Goal: Task Accomplishment & Management: Use online tool/utility

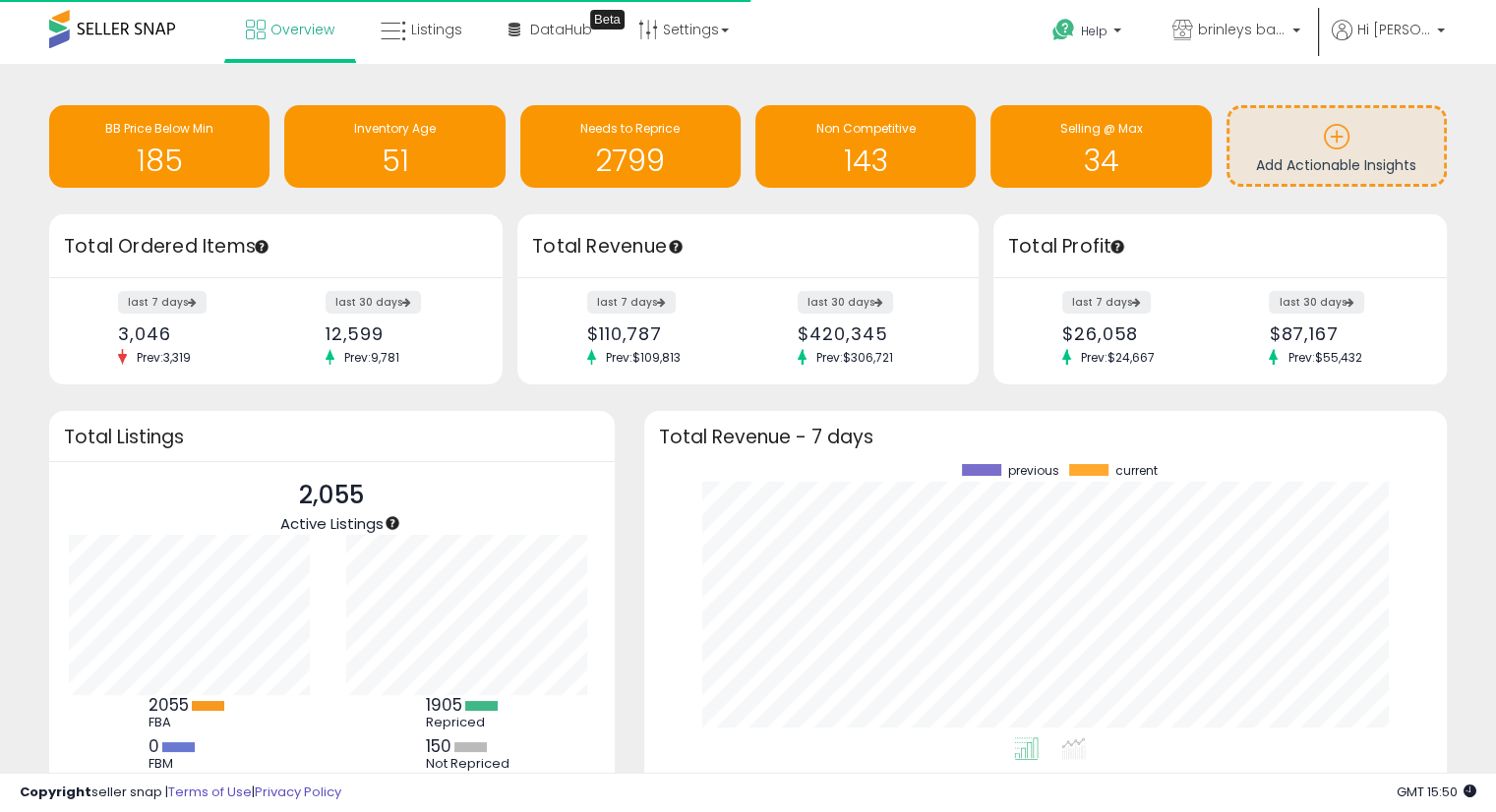
scroll to position [273, 763]
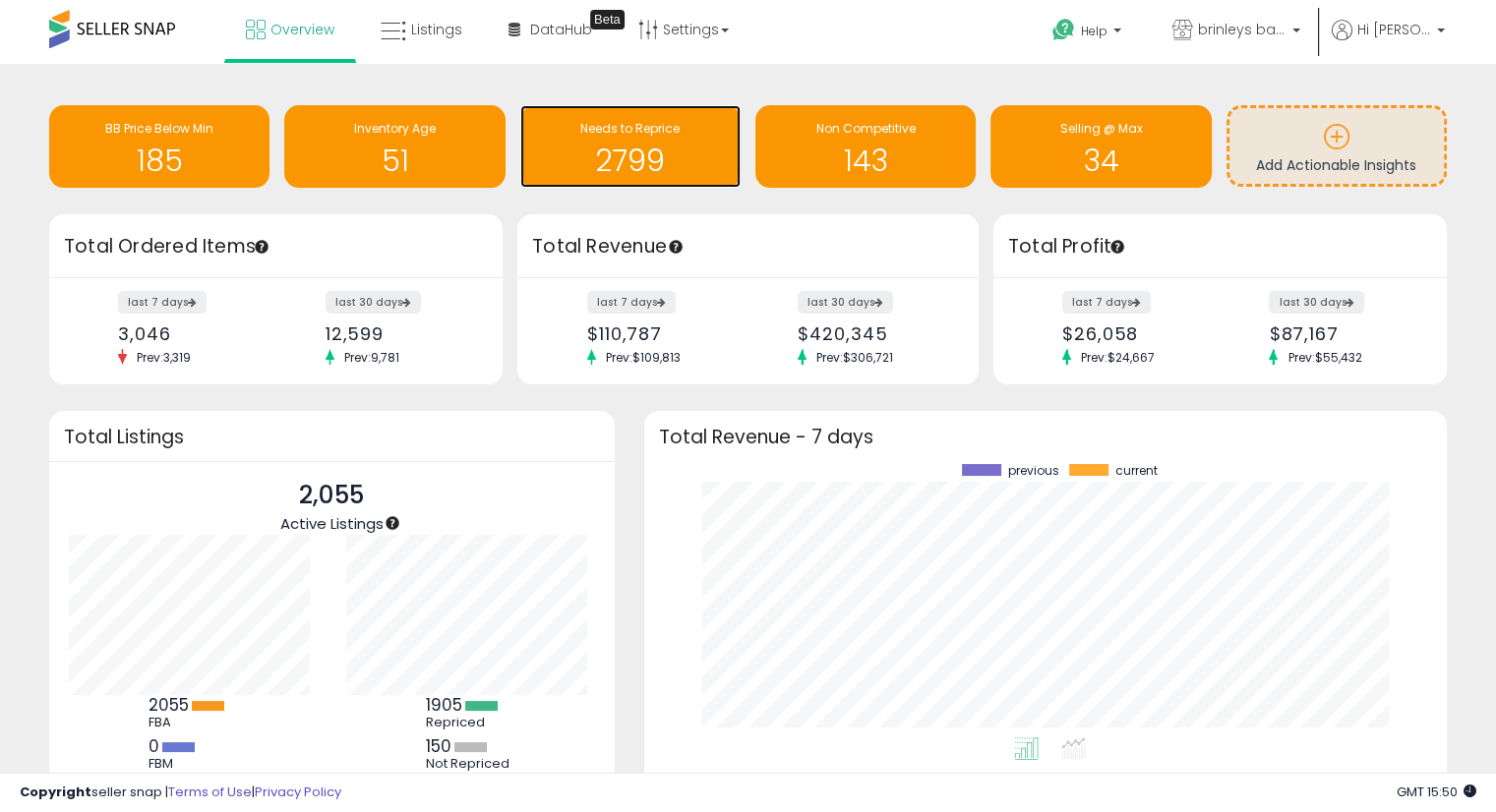
click at [659, 151] on h1 "2799" at bounding box center [631, 161] width 201 height 32
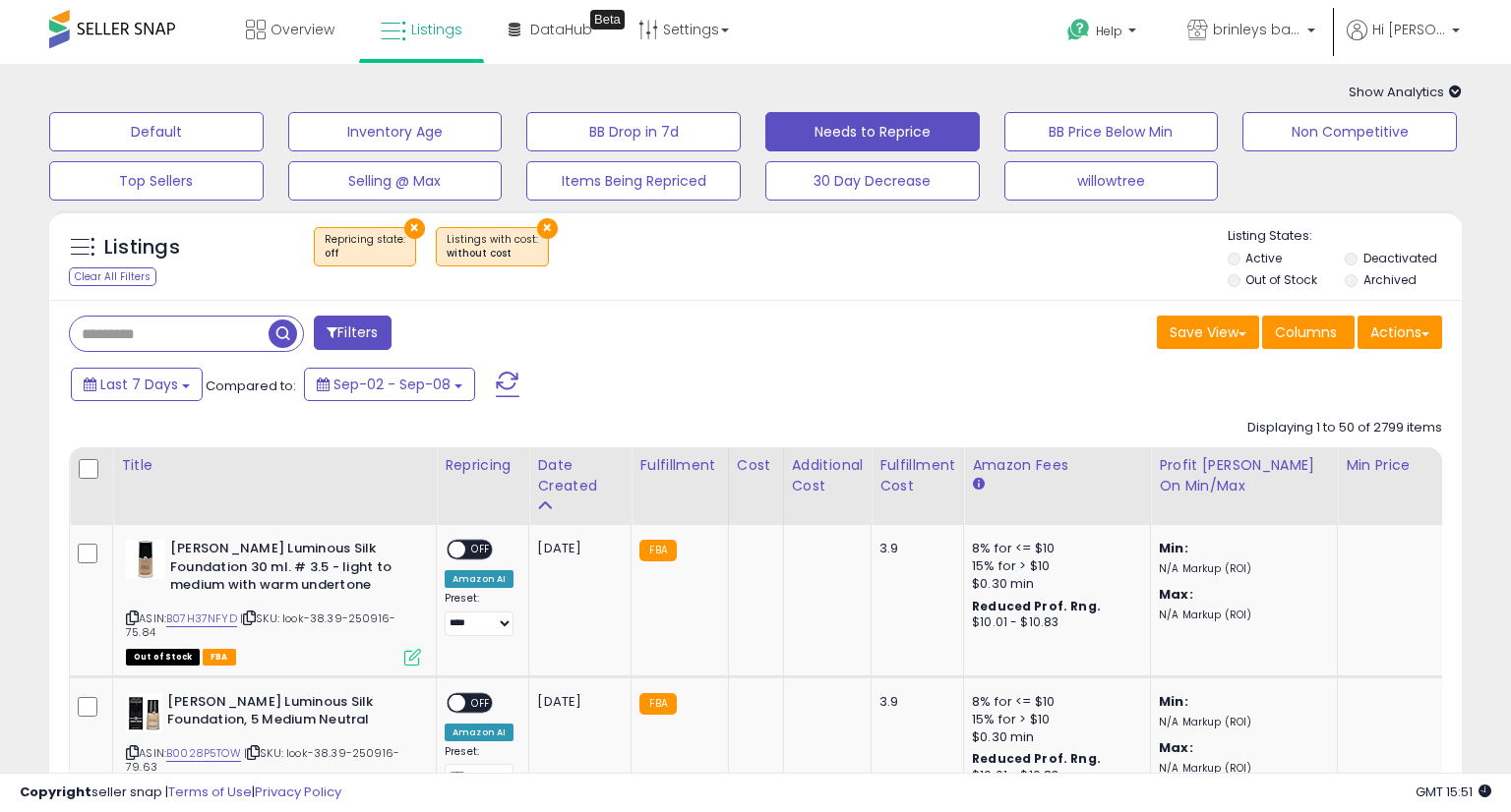
select select "**"
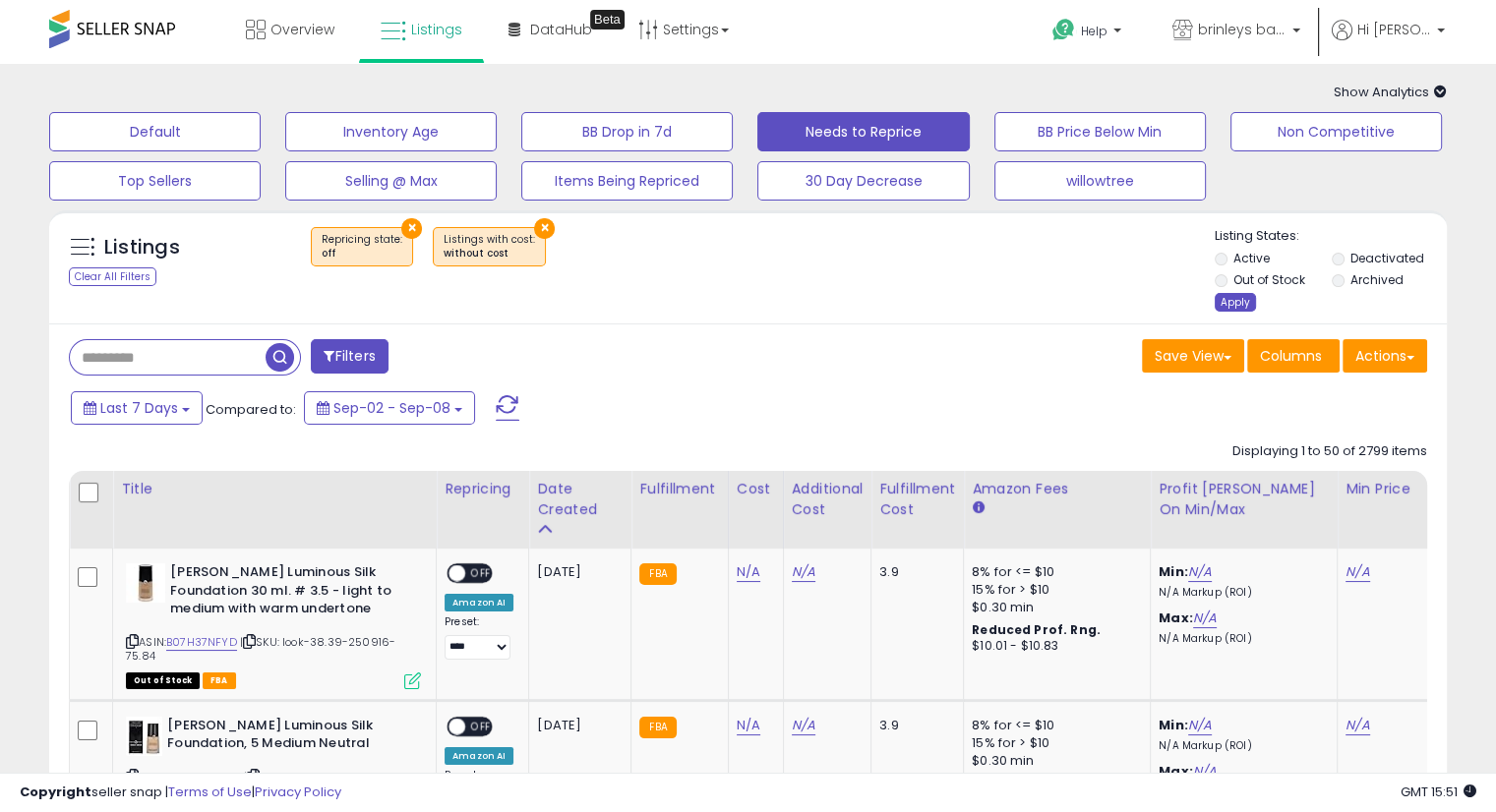
click at [1238, 301] on div "Apply" at bounding box center [1235, 302] width 41 height 19
